Goal: Check status: Check status

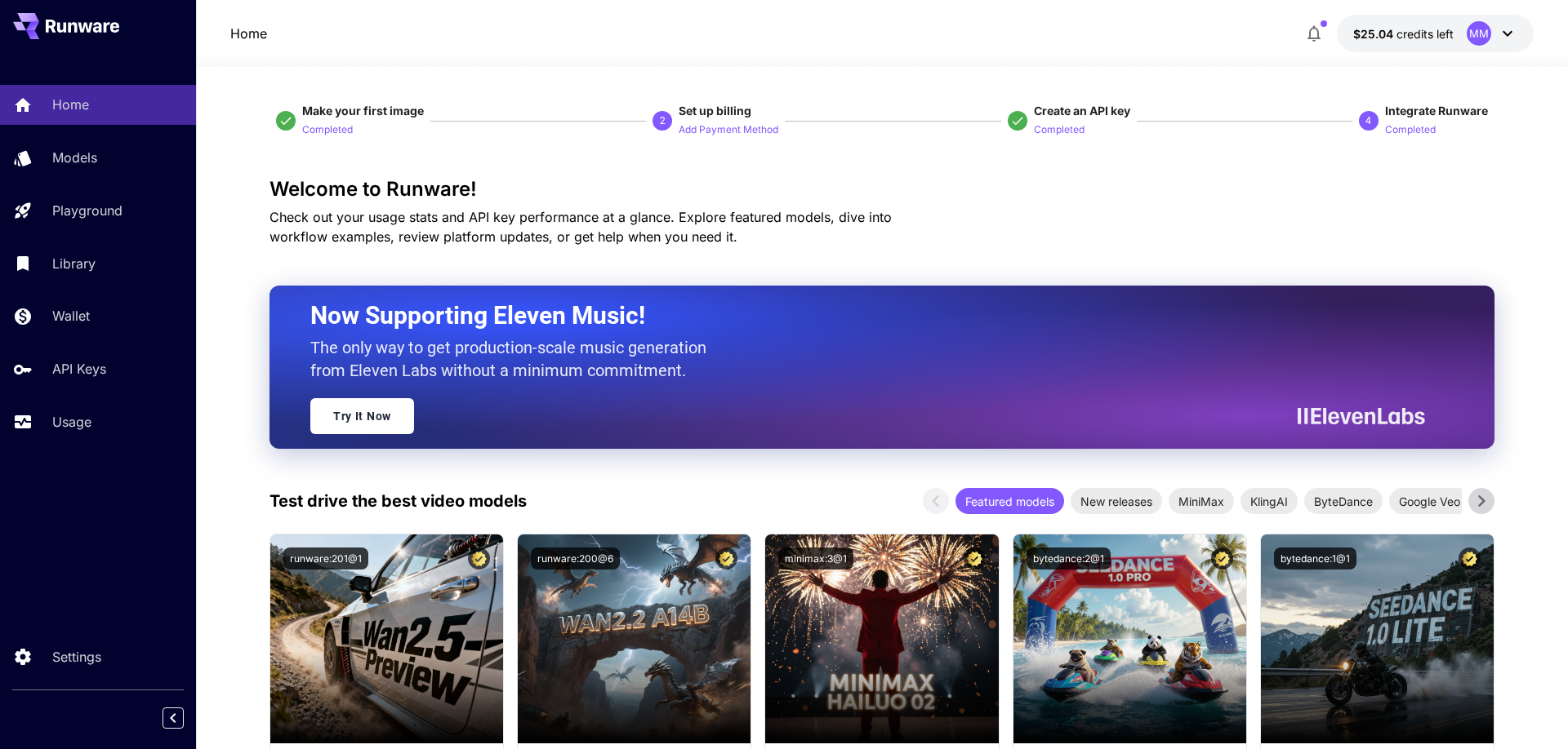
click at [1425, 47] on button "$25.04 credits left MM" at bounding box center [1435, 33] width 197 height 38
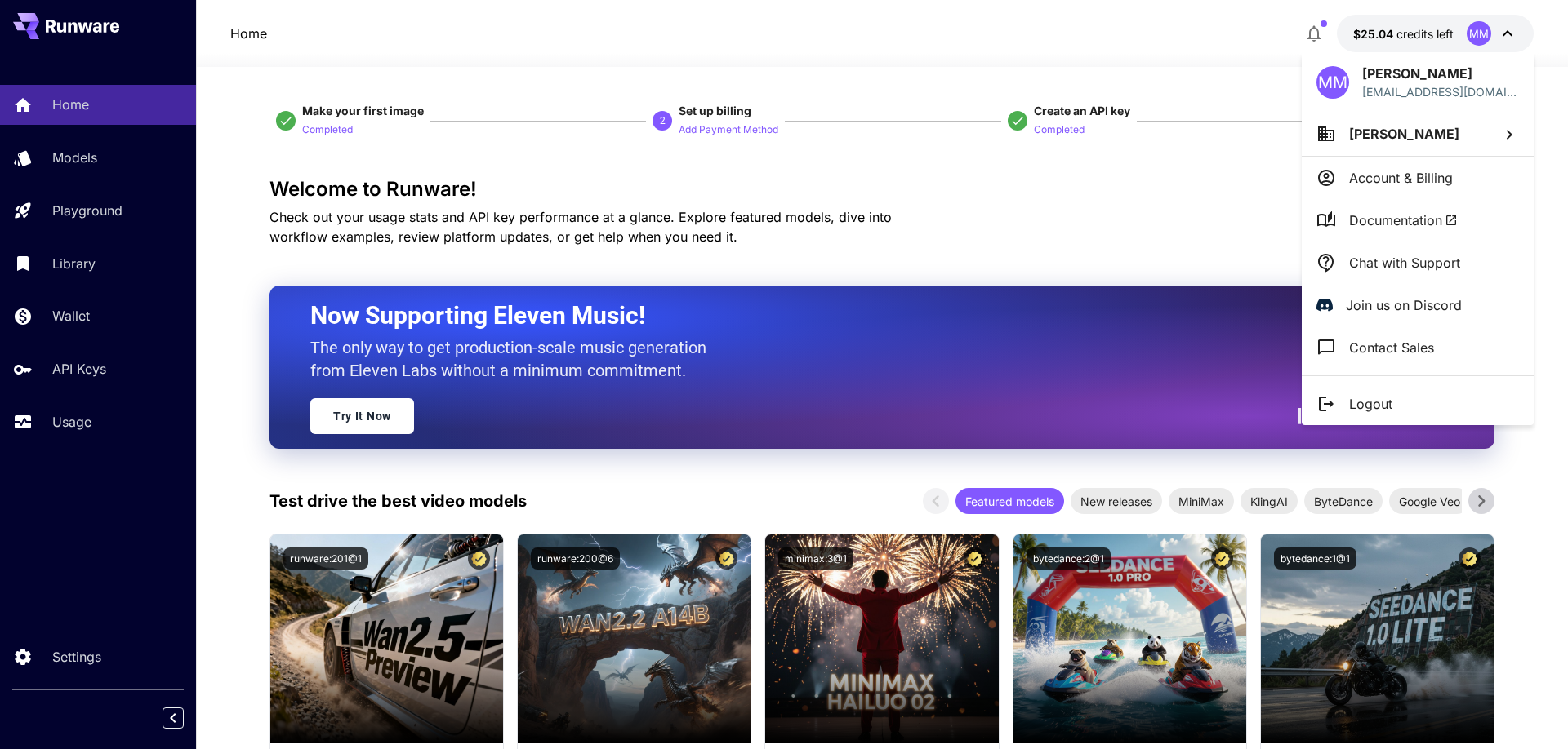
click at [82, 142] on div at bounding box center [784, 374] width 1568 height 749
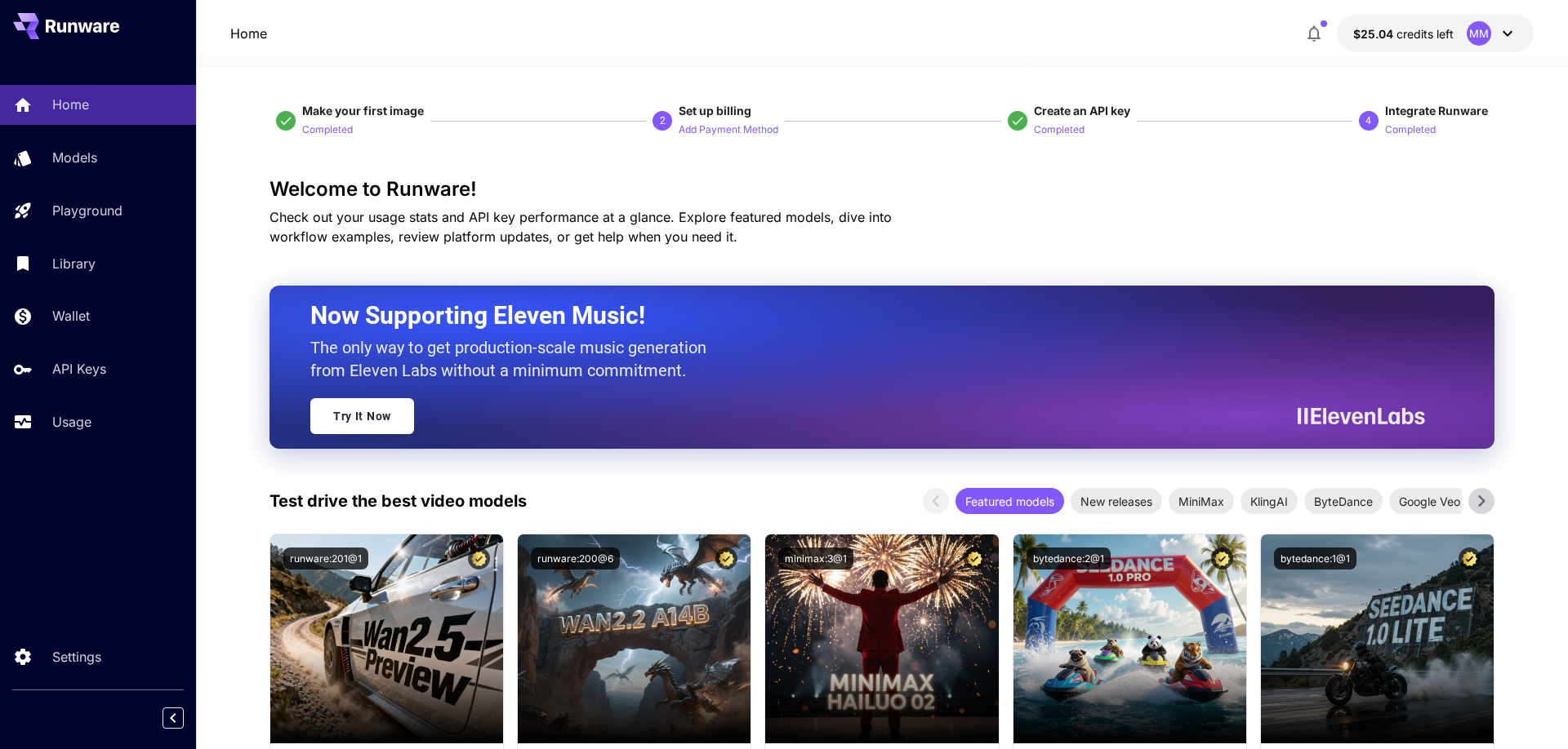
click at [82, 157] on div "MM [PERSON_NAME] [EMAIL_ADDRESS][DOMAIN_NAME] [PERSON_NAME] Account & Billing D…" at bounding box center [130, 374] width 261 height 749
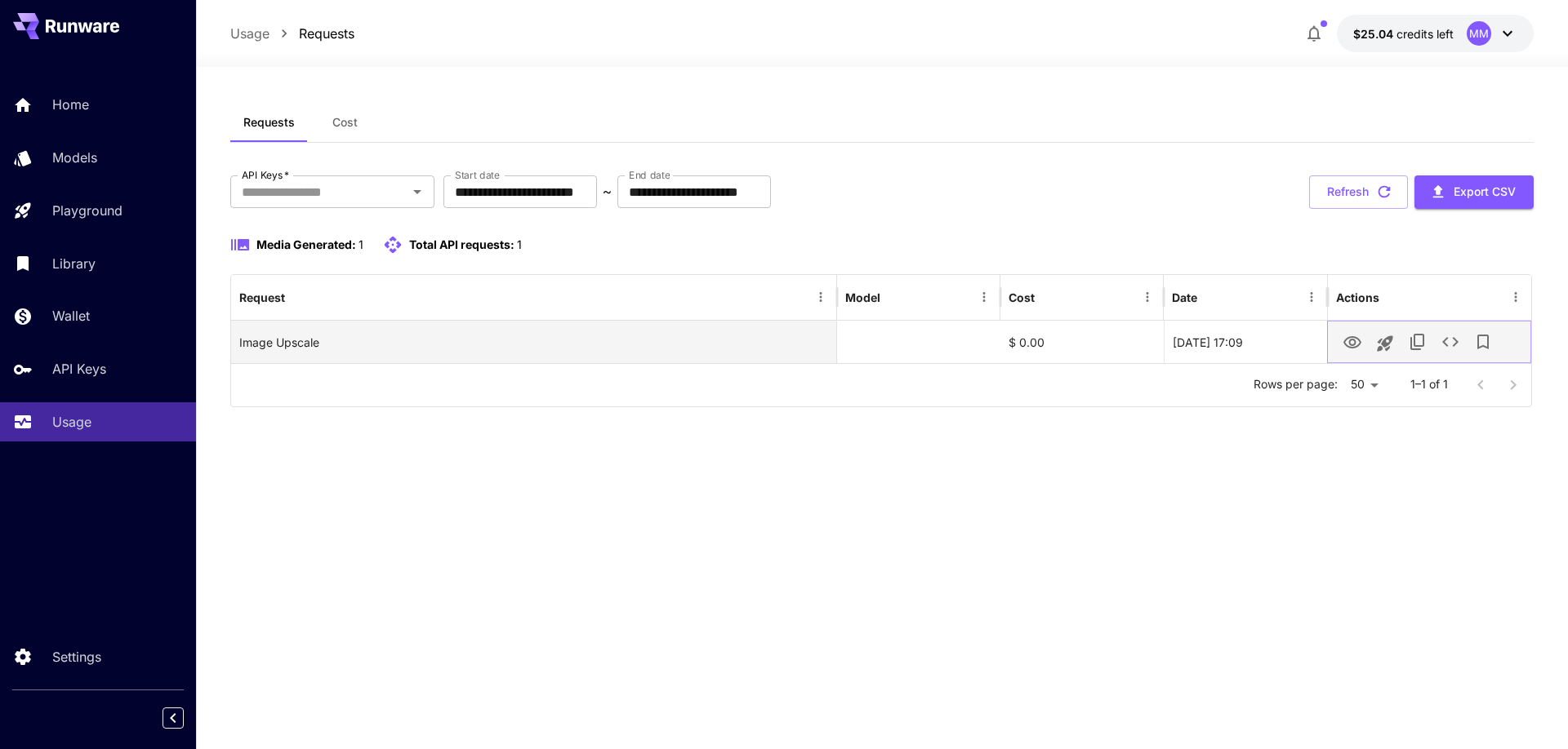
click at [1351, 346] on icon "View" at bounding box center [1352, 343] width 20 height 20
click at [1347, 343] on icon "View" at bounding box center [1352, 343] width 20 height 20
click at [1339, 349] on button "View" at bounding box center [1352, 341] width 32 height 33
click at [1349, 343] on icon "View" at bounding box center [1352, 343] width 20 height 20
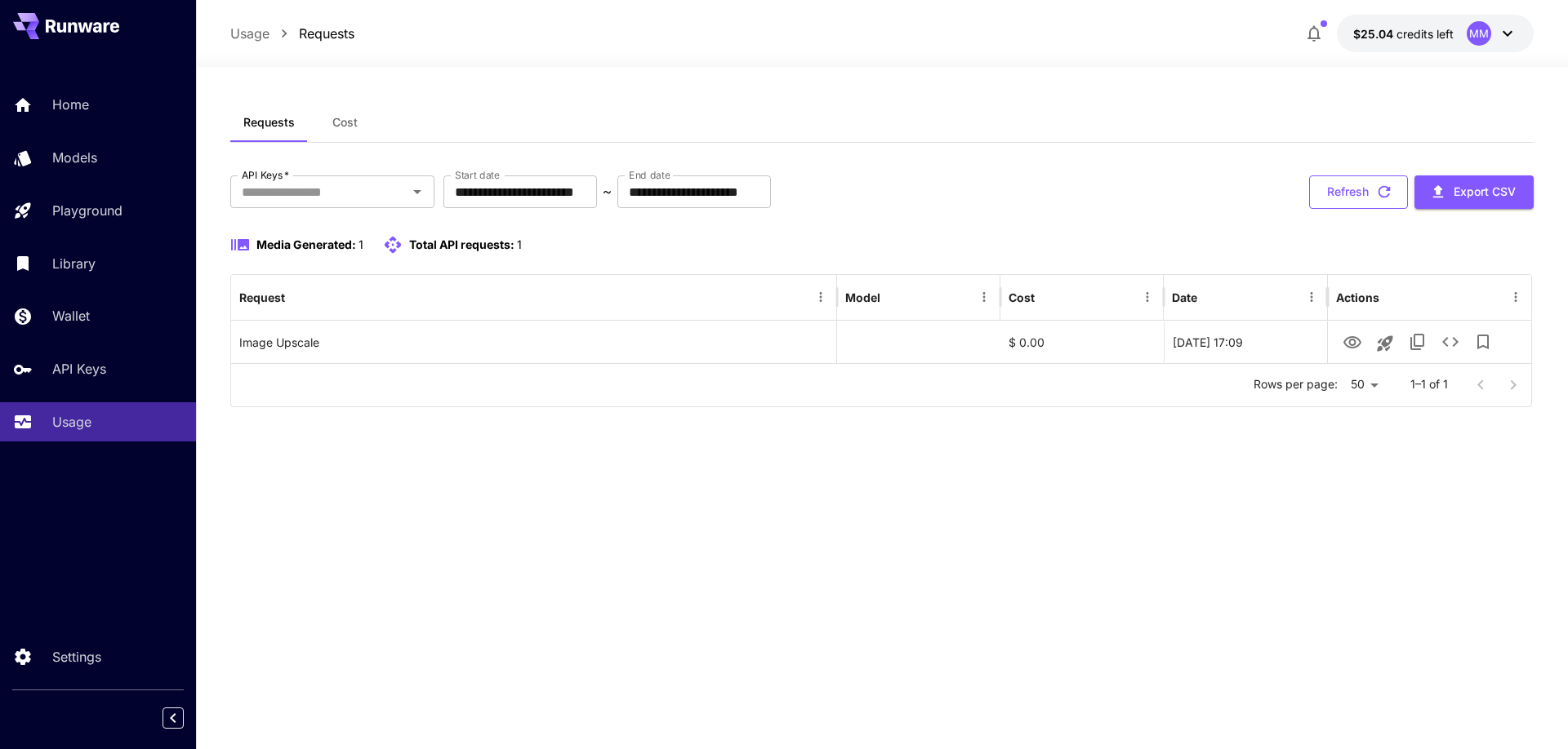
click at [1368, 181] on button "Refresh" at bounding box center [1358, 192] width 99 height 33
